Goal: Information Seeking & Learning: Understand process/instructions

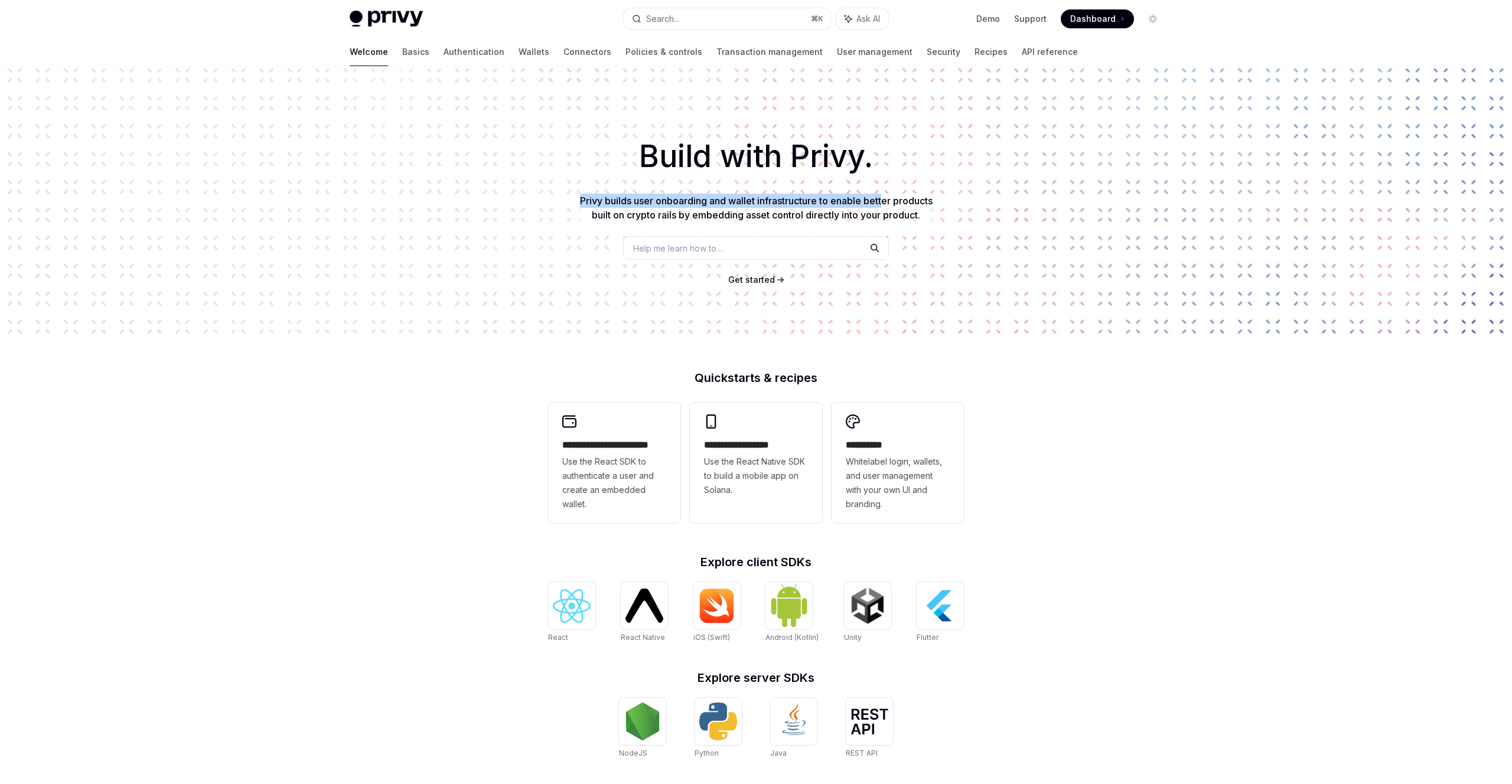
drag, startPoint x: 575, startPoint y: 196, endPoint x: 886, endPoint y: 202, distance: 311.1
click at [886, 202] on div "Build with Privy. Privy builds user onboarding and wallet infrastructure to ena…" at bounding box center [756, 200] width 1512 height 269
click at [925, 198] on span "Privy builds user onboarding and wallet infrastructure to enable better product…" at bounding box center [756, 208] width 352 height 26
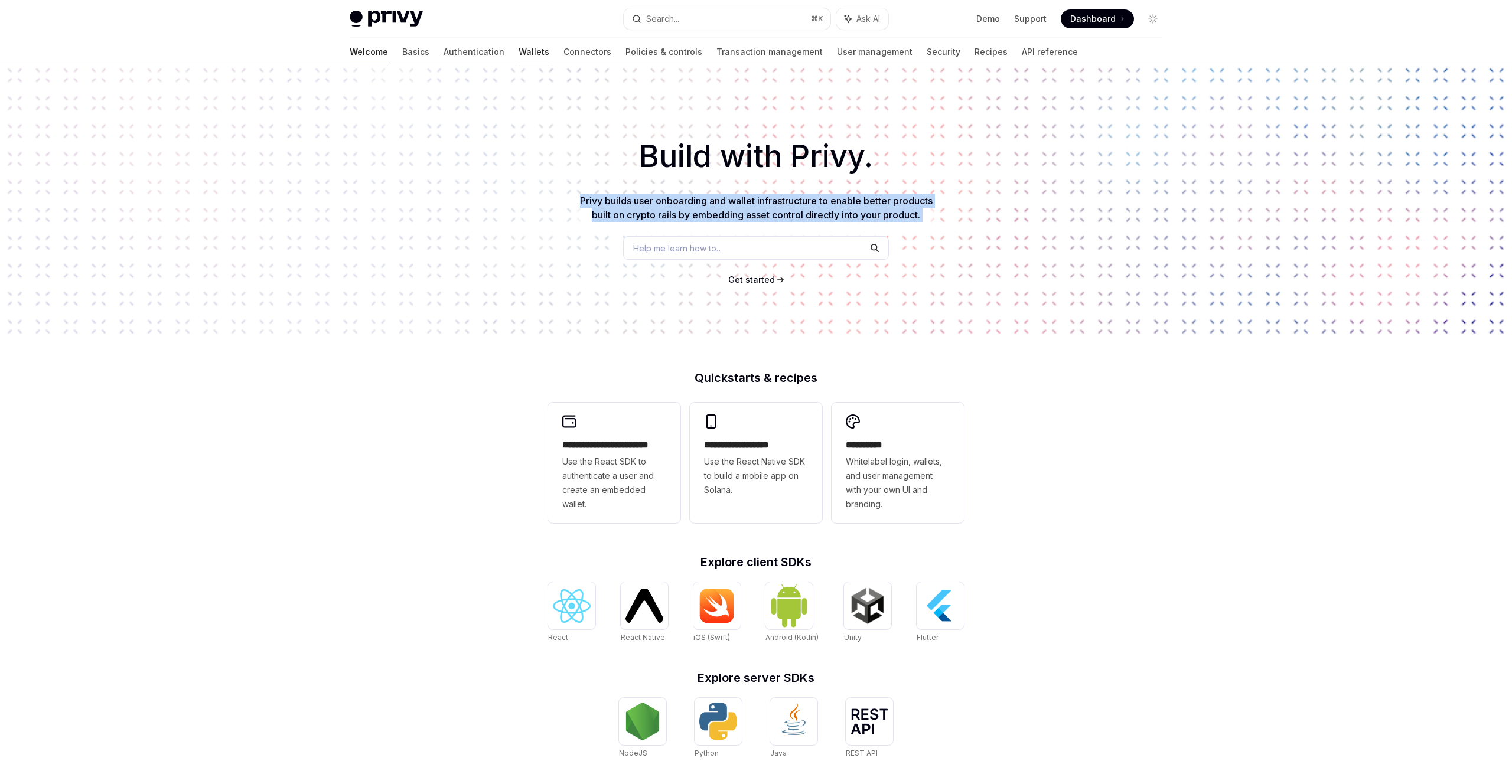
click at [518, 53] on link "Wallets" at bounding box center [534, 52] width 31 height 28
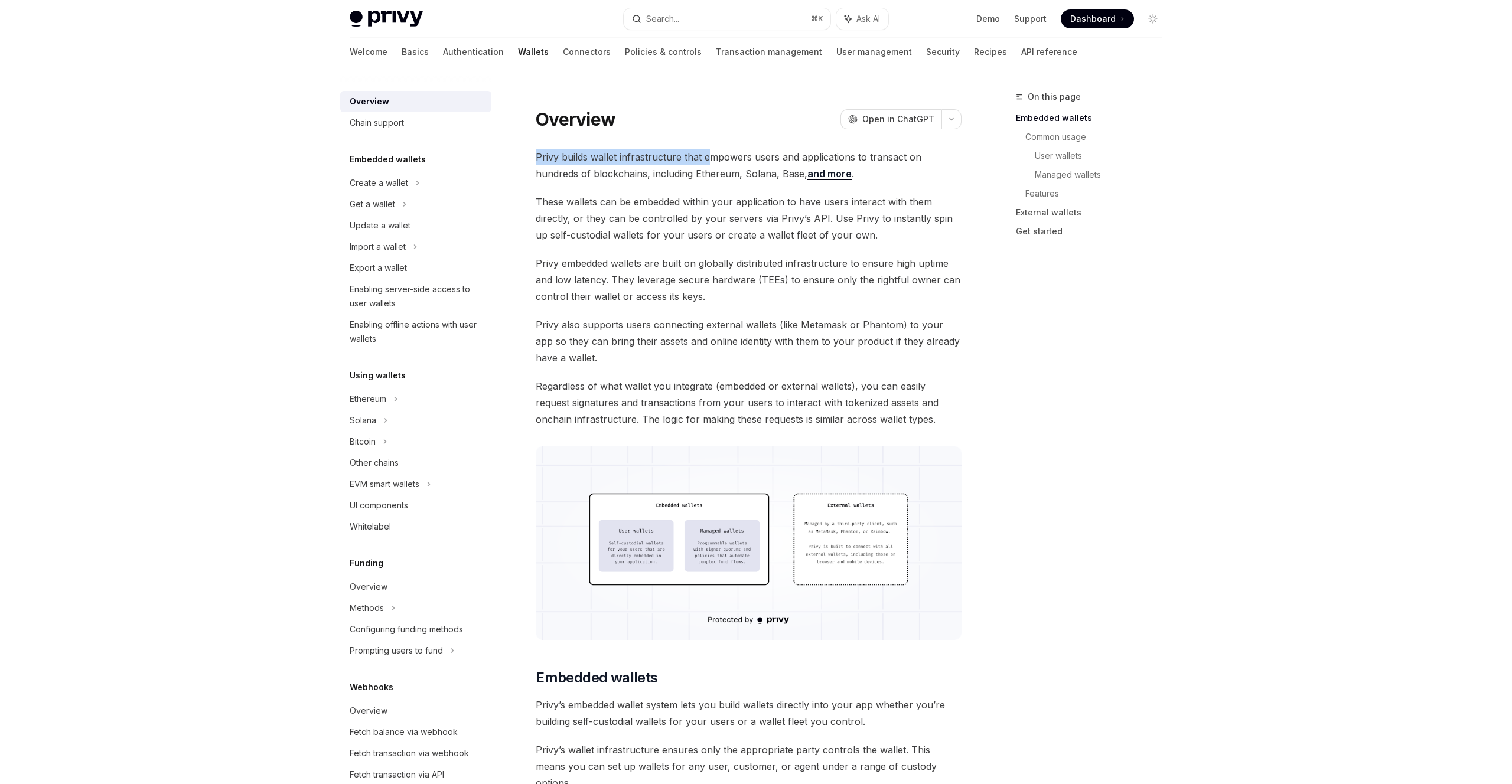
drag, startPoint x: 533, startPoint y: 159, endPoint x: 709, endPoint y: 159, distance: 176.0
click at [807, 179] on link "and more" at bounding box center [830, 174] width 45 height 12
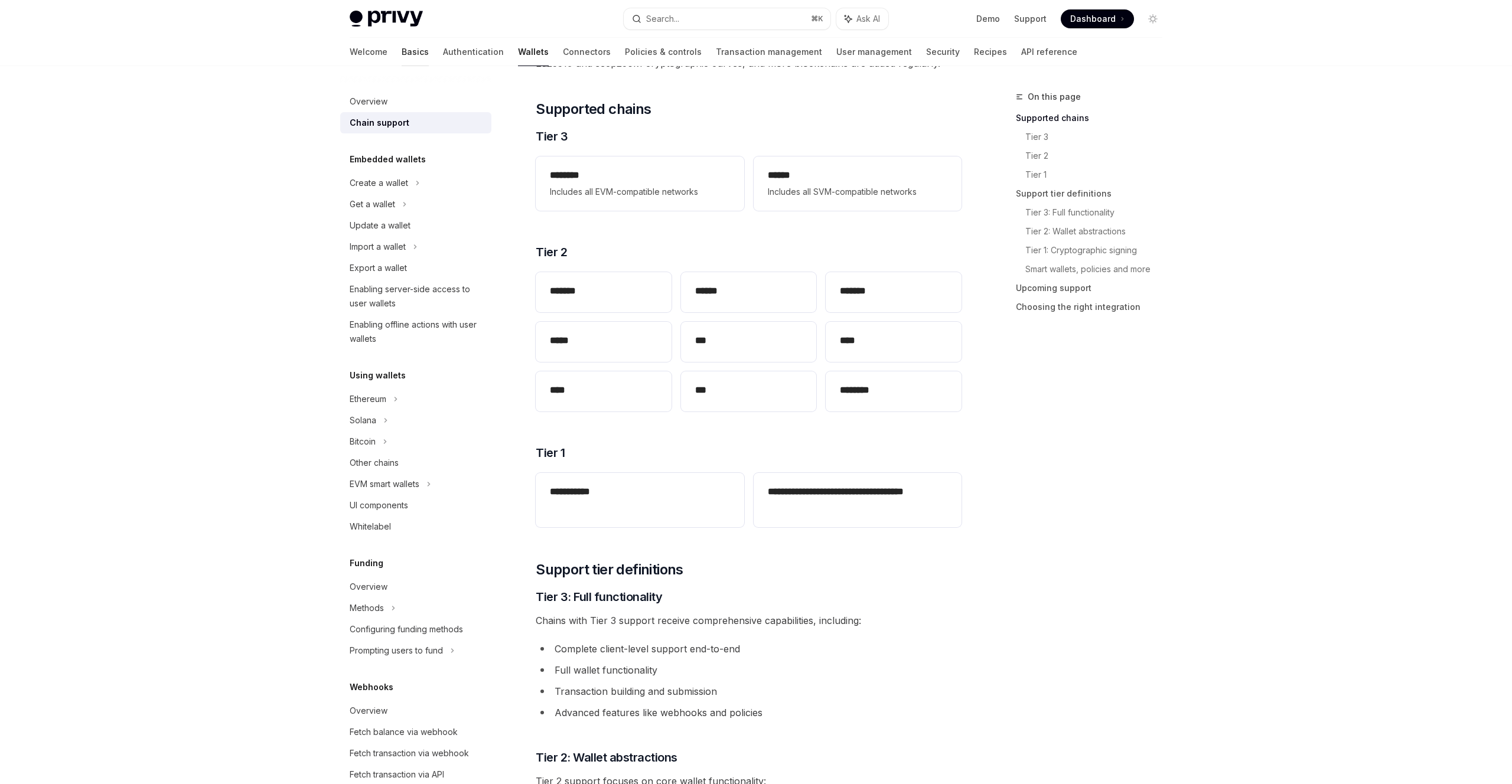
click at [402, 53] on link "Basics" at bounding box center [415, 52] width 27 height 28
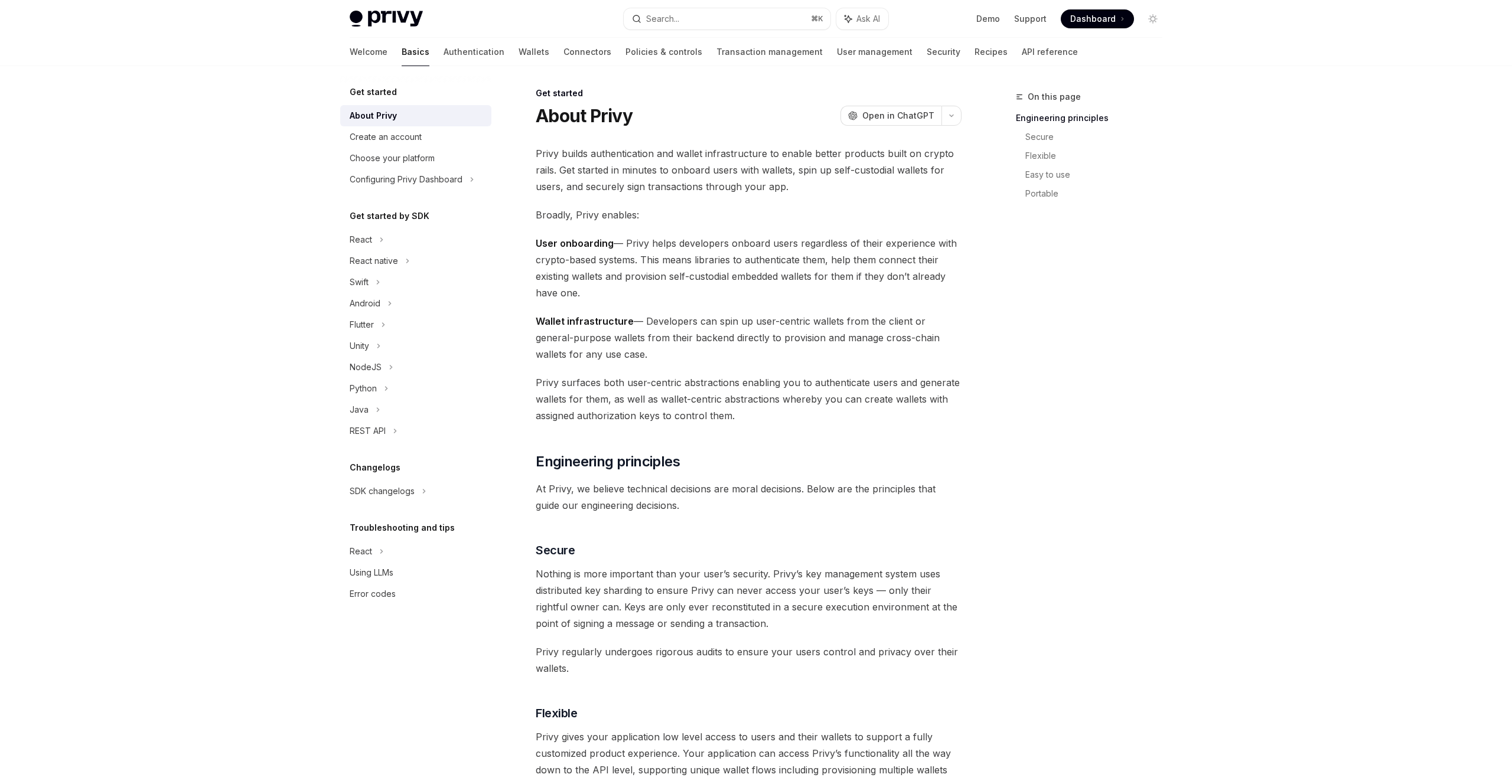
scroll to position [5, 0]
click at [518, 59] on link "Wallets" at bounding box center [534, 52] width 31 height 28
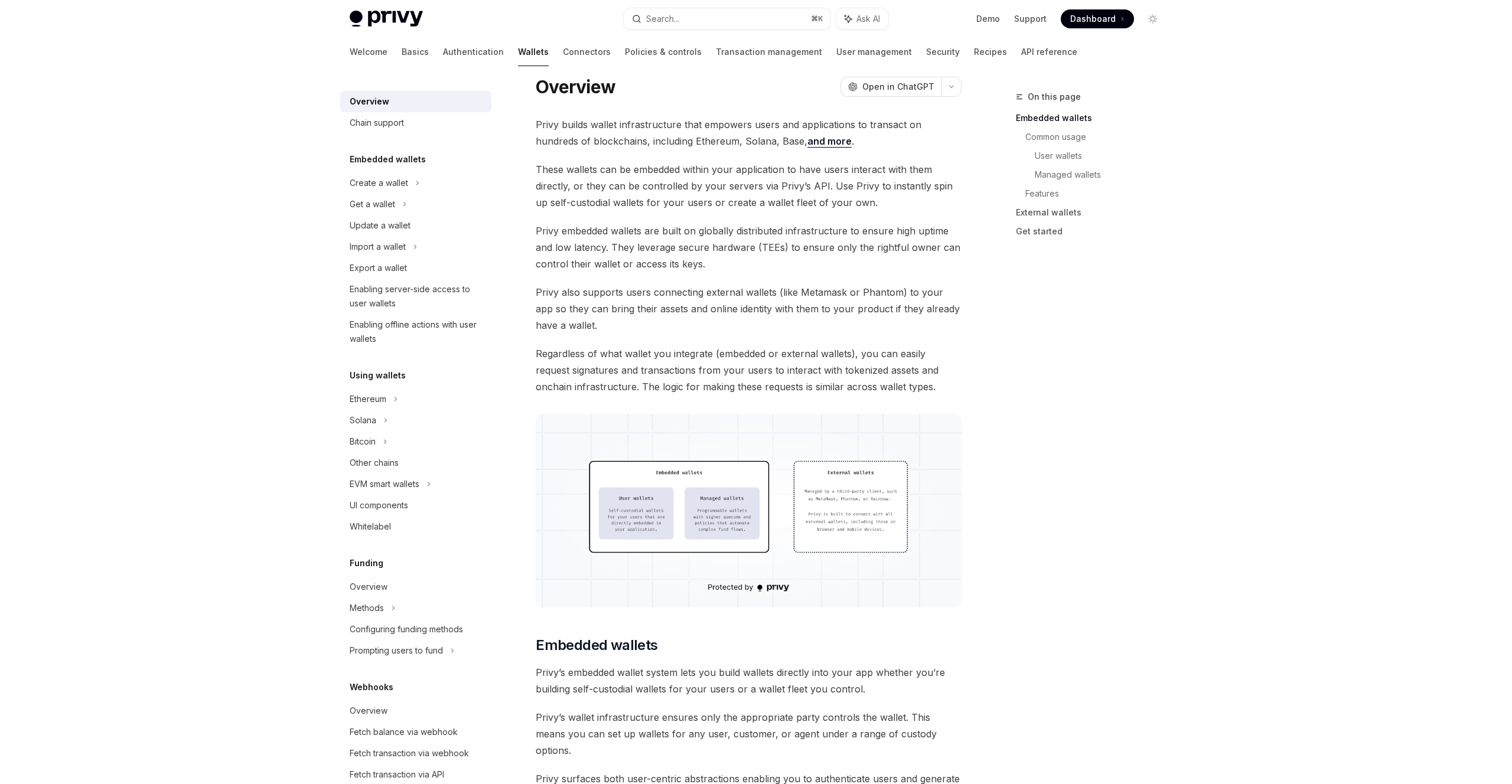
scroll to position [38, 0]
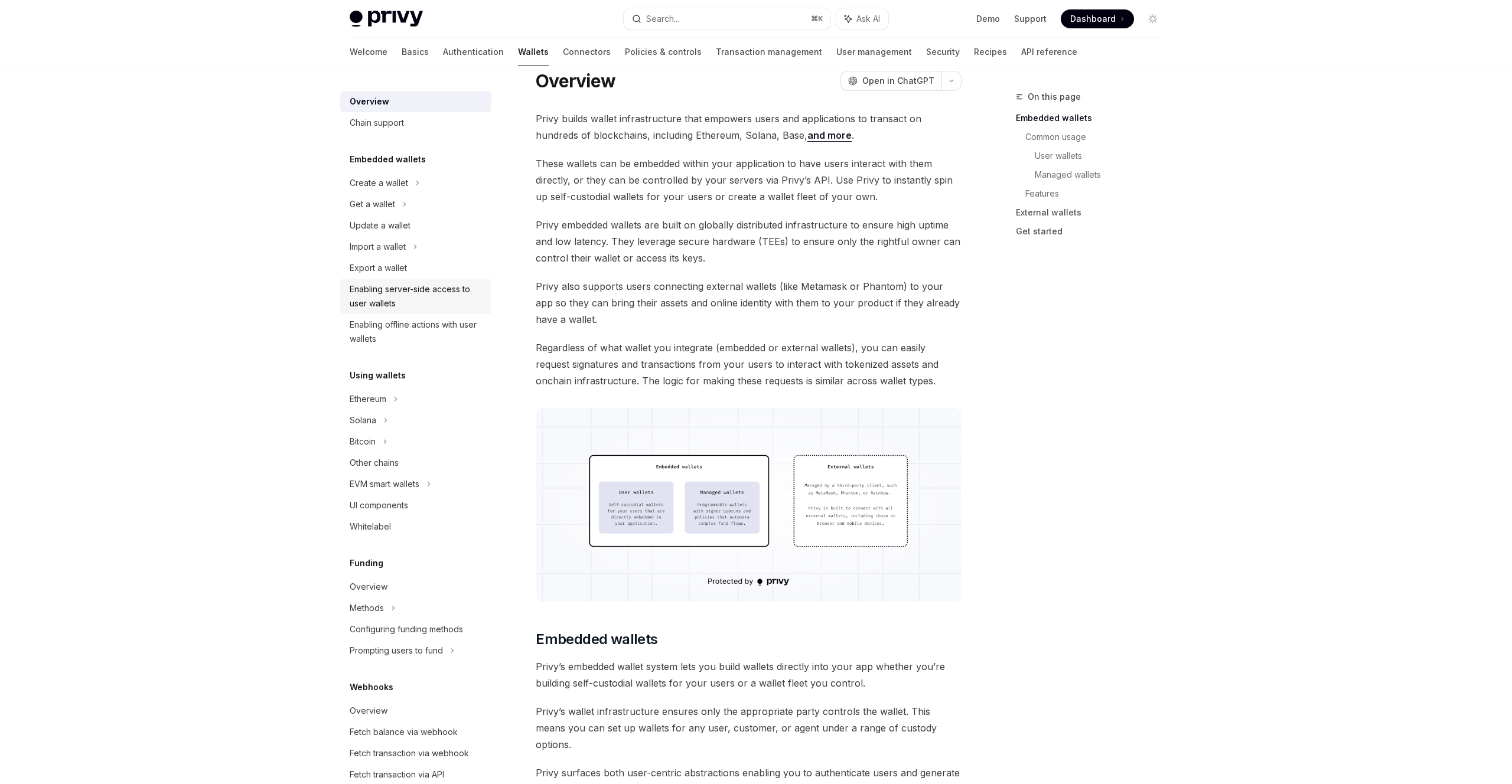
click at [391, 294] on div "Enabling server-side access to user wallets" at bounding box center [417, 296] width 135 height 28
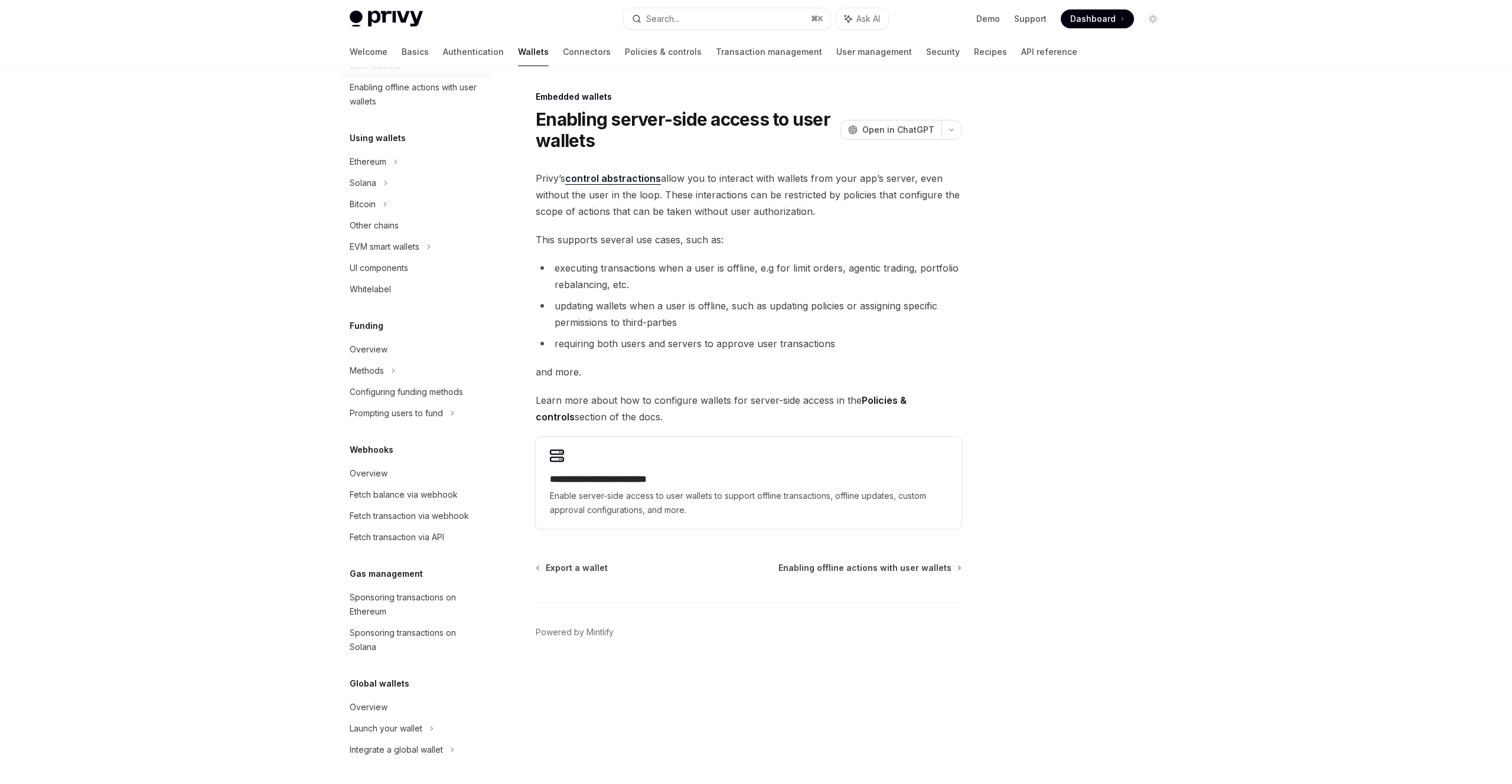
click at [340, 41] on link "Enabling server-side access to user wallets" at bounding box center [416, 59] width 151 height 36
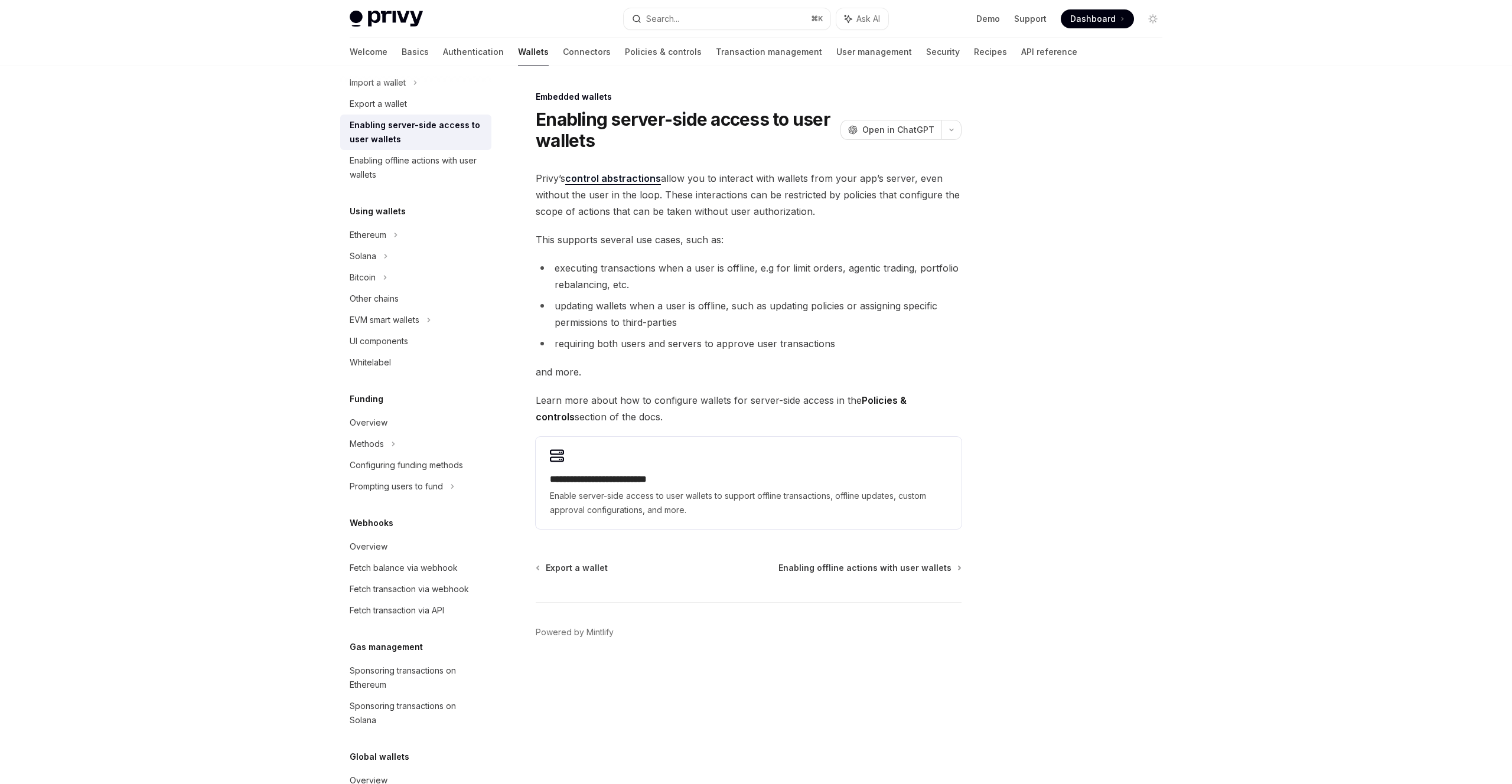
scroll to position [237, 0]
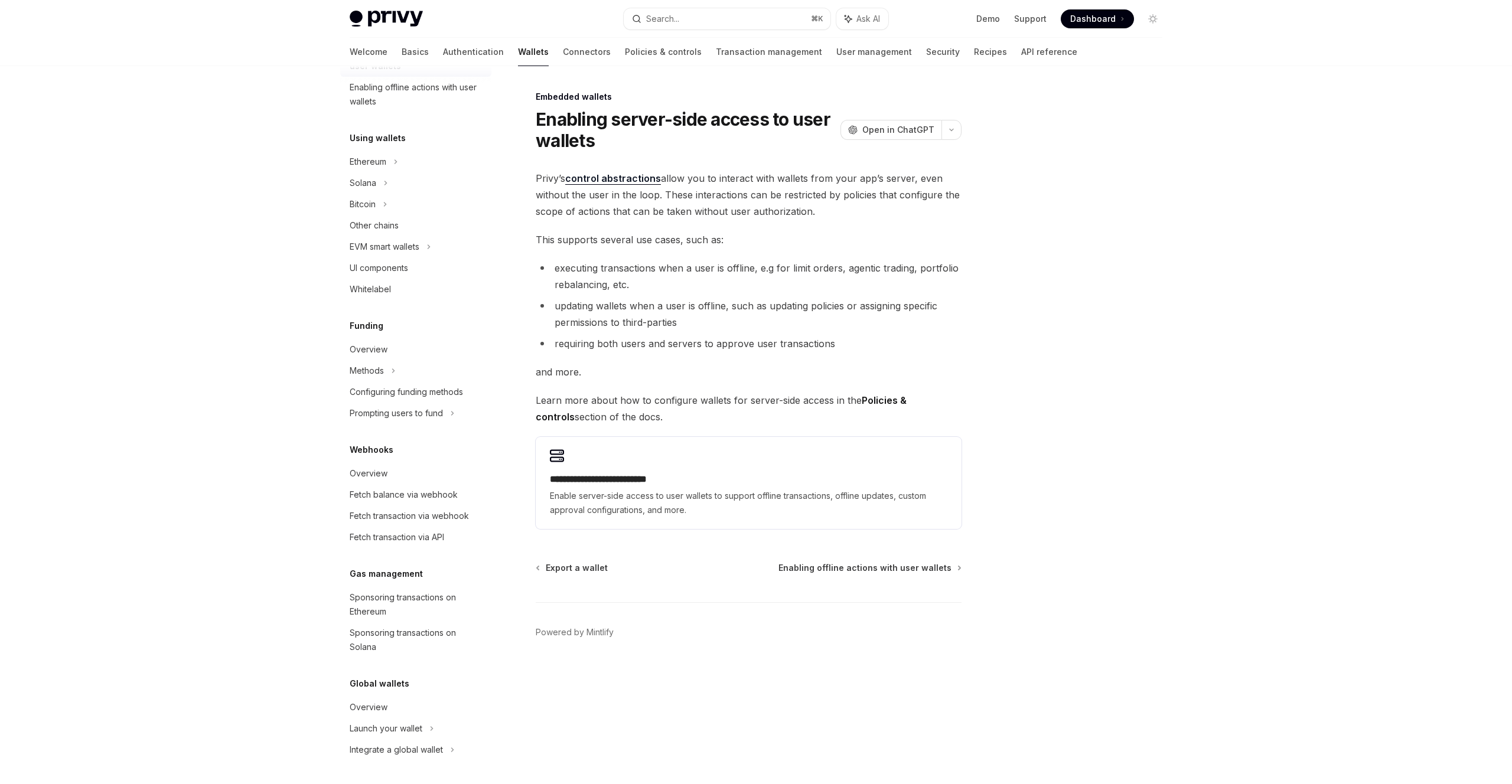
click at [340, 41] on link "Enabling server-side access to user wallets" at bounding box center [416, 59] width 151 height 36
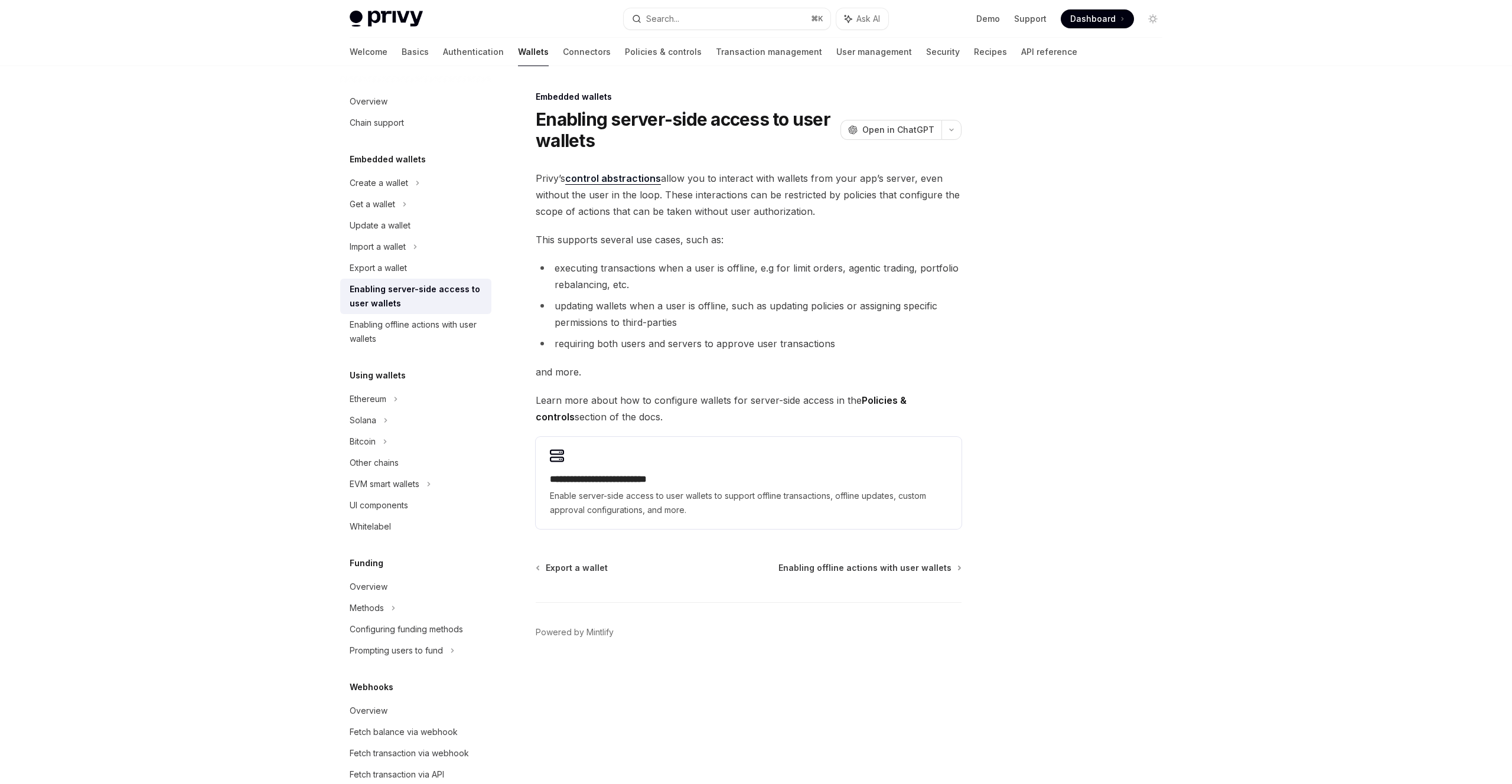
click at [340, 279] on link "Enabling server-side access to user wallets" at bounding box center [416, 296] width 151 height 36
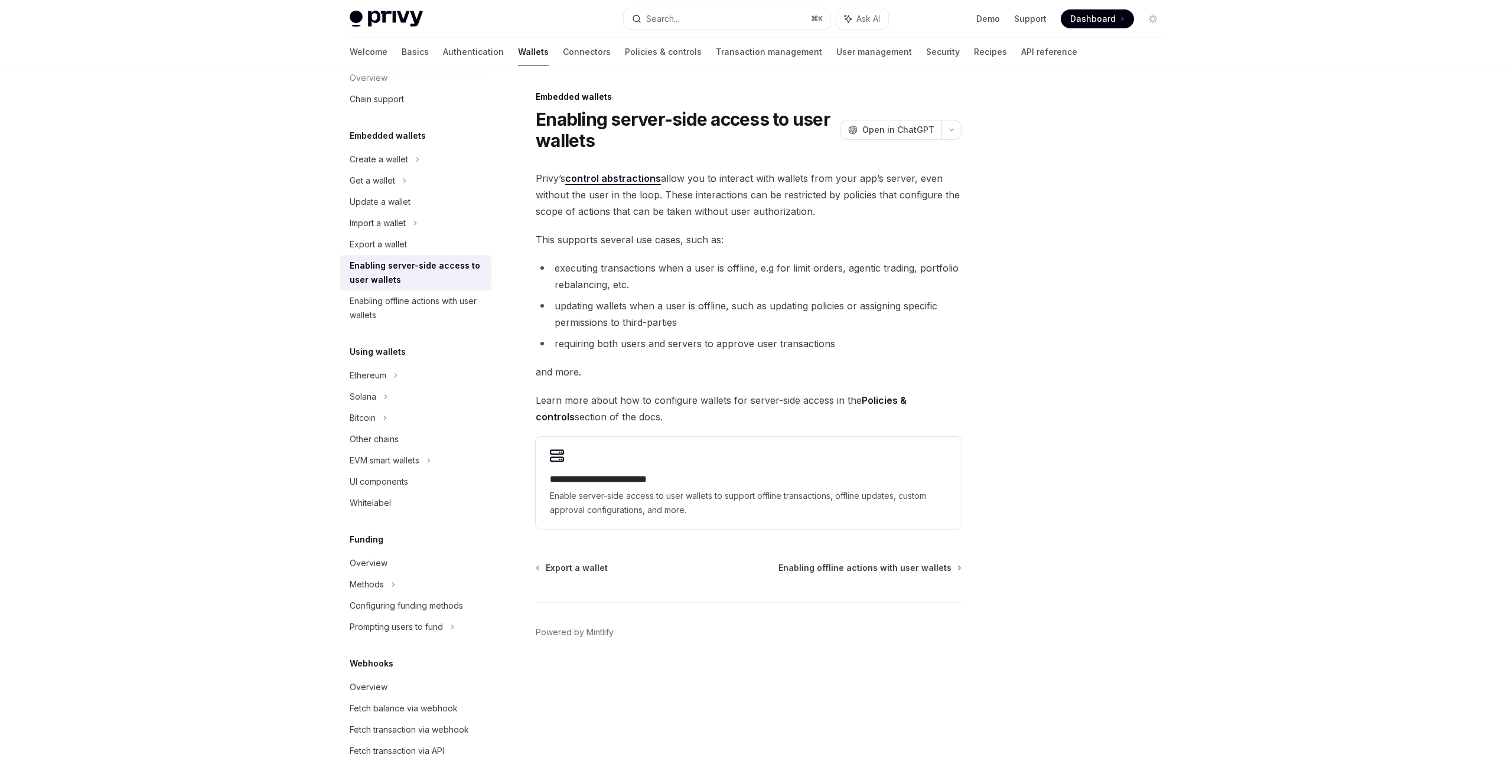
click at [340, 255] on link "Enabling server-side access to user wallets" at bounding box center [416, 273] width 151 height 36
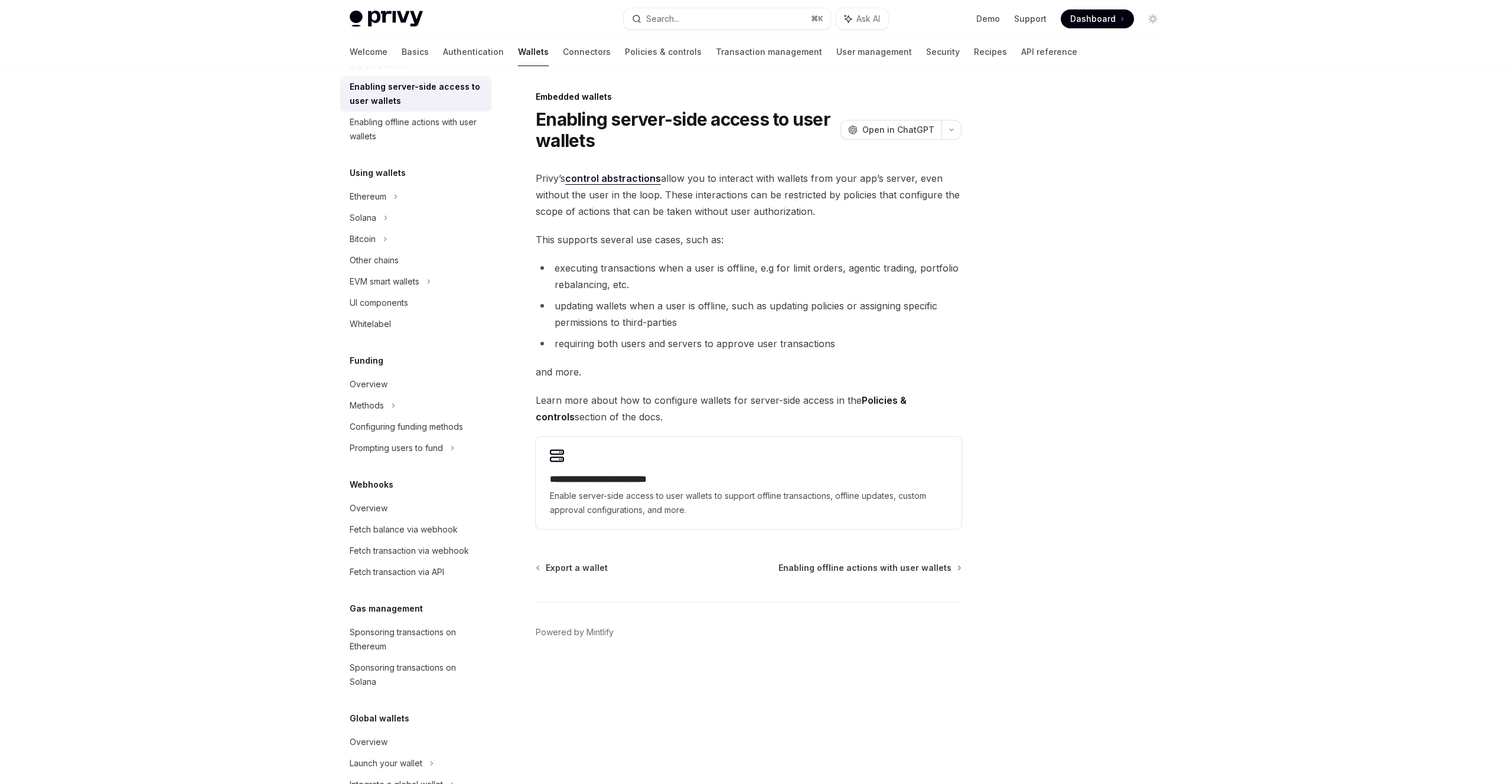
scroll to position [237, 0]
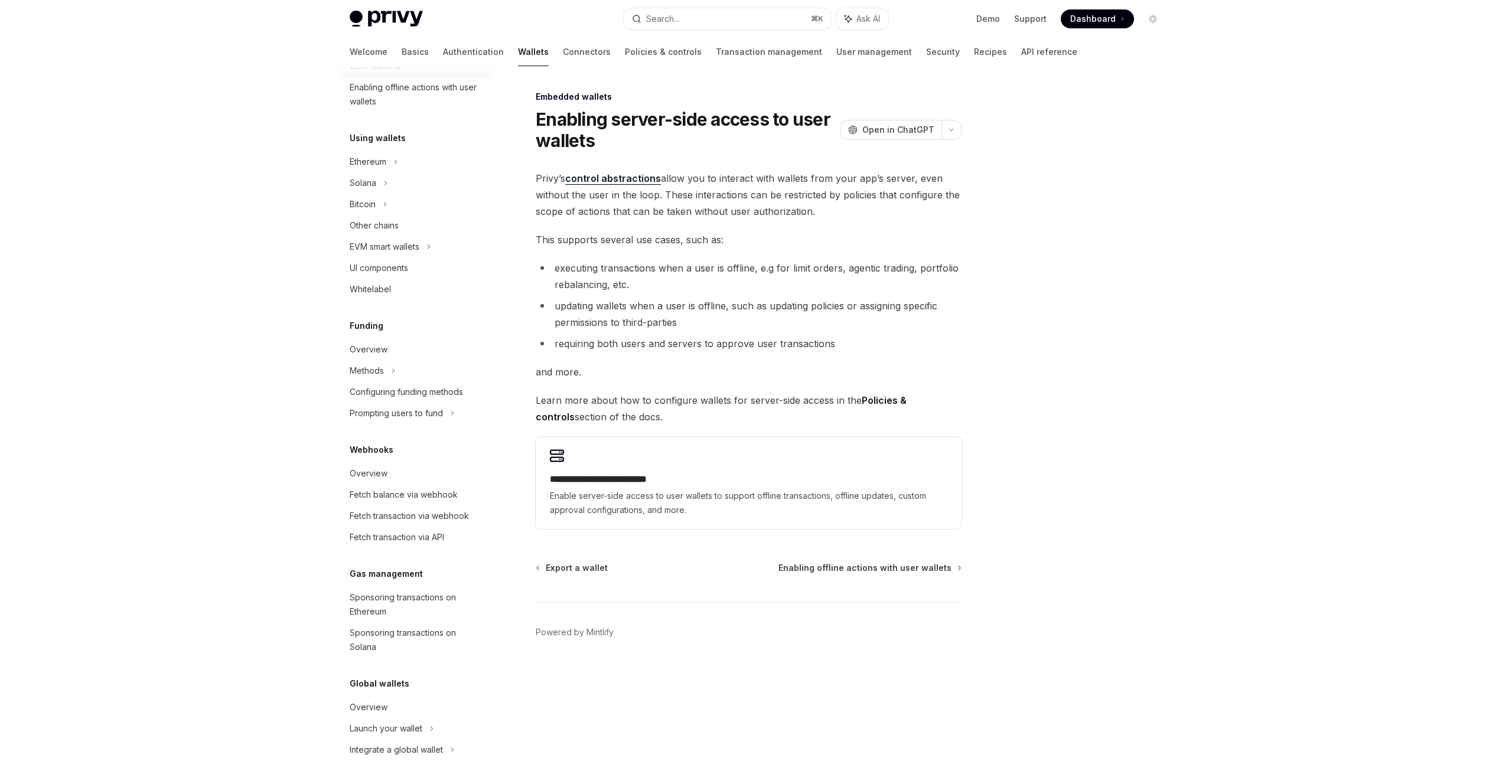
click at [340, 41] on link "Enabling server-side access to user wallets" at bounding box center [416, 59] width 151 height 36
type textarea "*"
